Goal: Go to known website: Access a specific website the user already knows

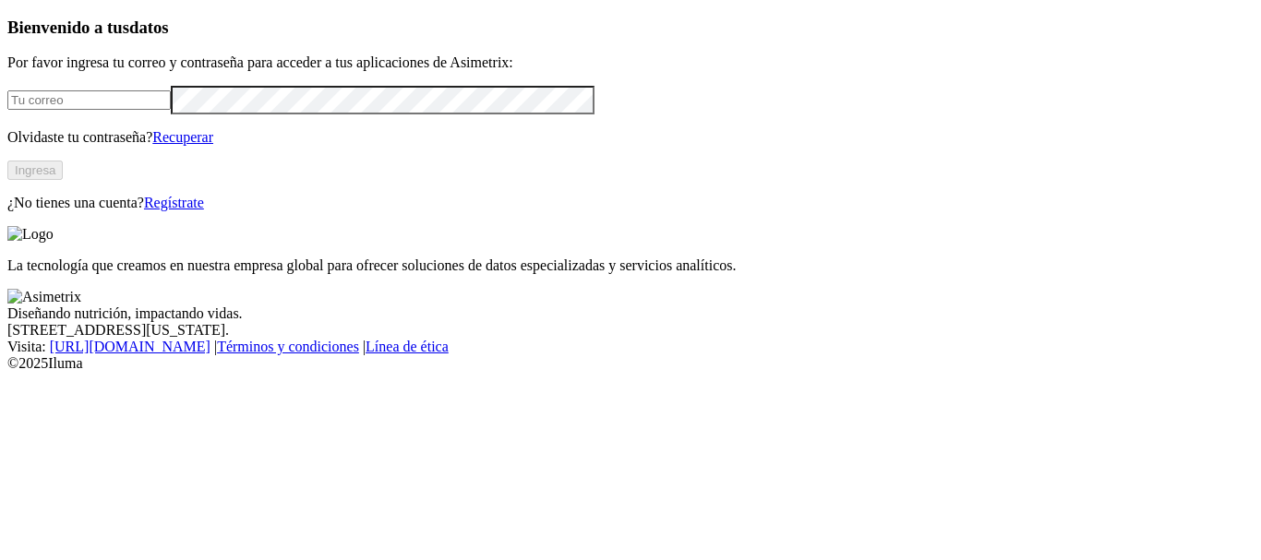
type input "[PERSON_NAME][EMAIL_ADDRESS][PERSON_NAME][DOMAIN_NAME]"
click at [63, 180] on button "Ingresa" at bounding box center [34, 170] width 55 height 19
